Goal: Task Accomplishment & Management: Manage account settings

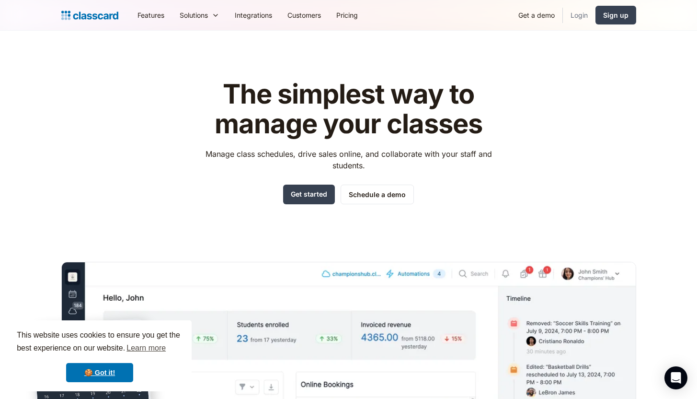
click at [578, 14] on link "Login" at bounding box center [579, 15] width 33 height 22
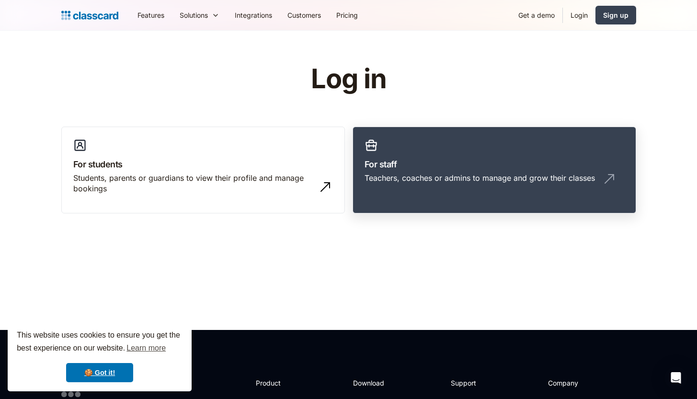
click at [453, 175] on div "Teachers, coaches or admins to manage and grow their classes" at bounding box center [480, 178] width 231 height 11
